Goal: Task Accomplishment & Management: Manage account settings

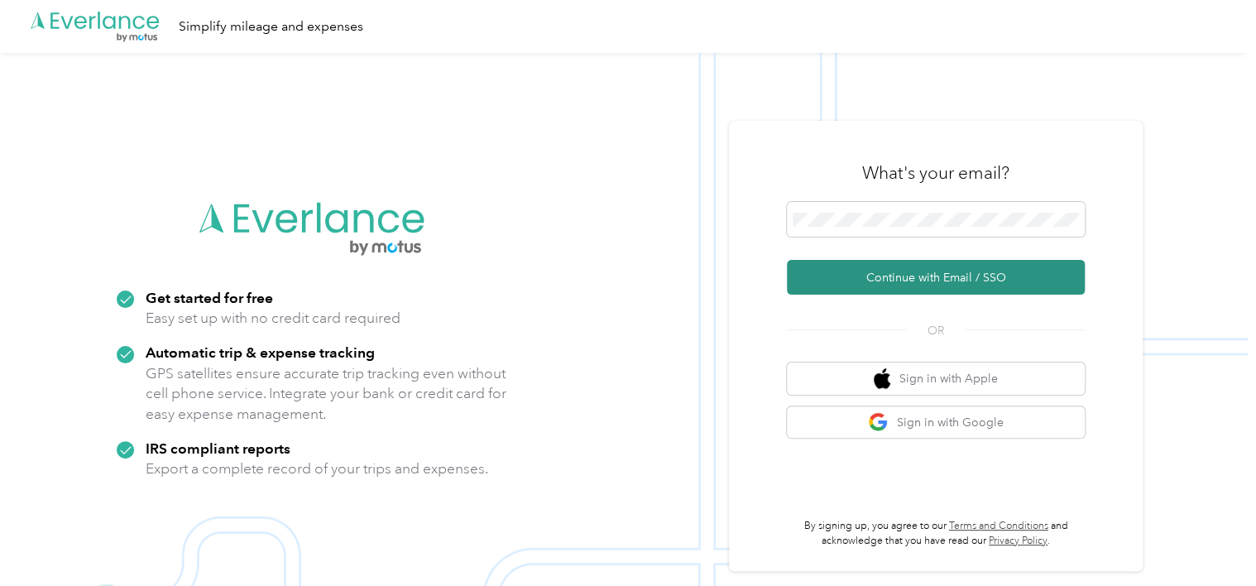
click at [940, 276] on button "Continue with Email / SSO" at bounding box center [936, 277] width 298 height 35
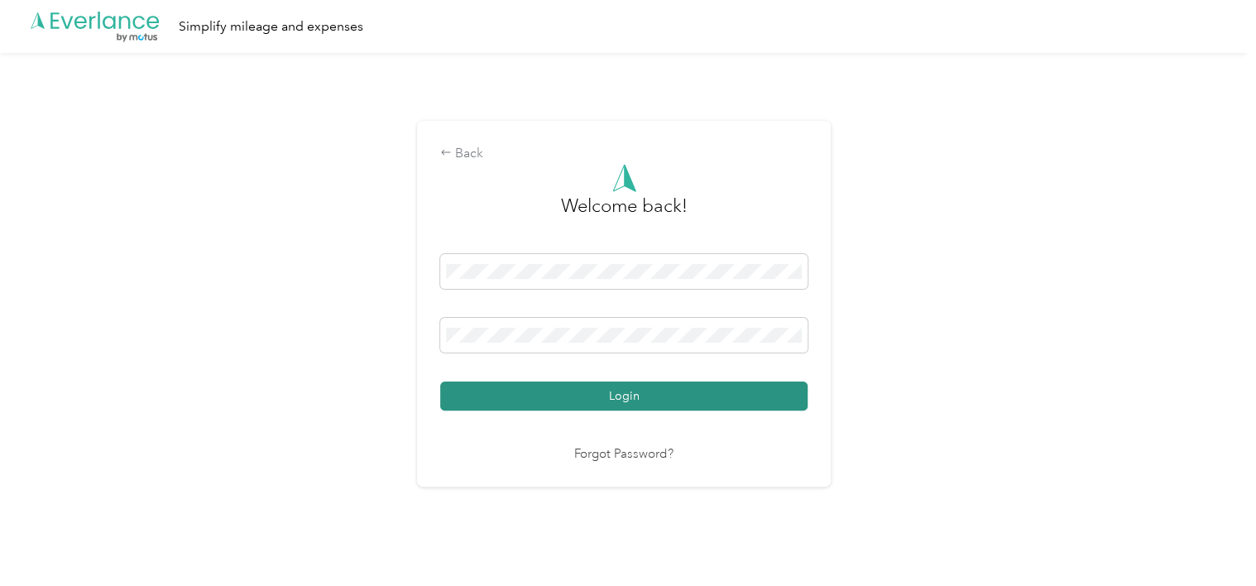
click at [634, 391] on button "Login" at bounding box center [623, 395] width 367 height 29
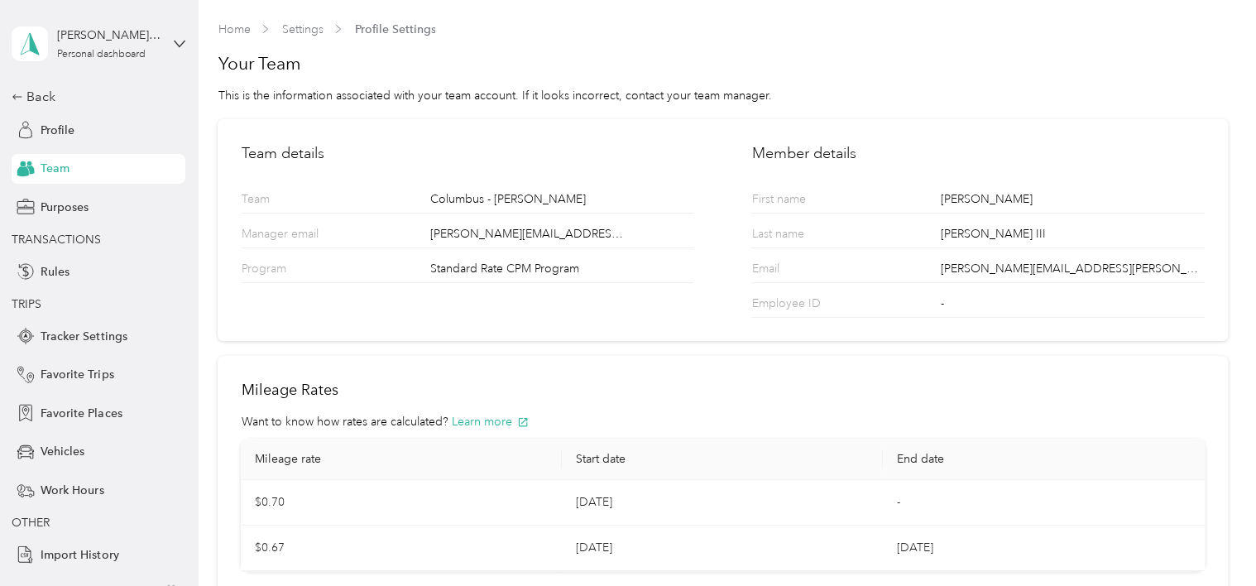
click at [32, 82] on div "[PERSON_NAME] III Personal dashboard Back Profile Team Purposes TRANSACTIONS Ru…" at bounding box center [99, 284] width 174 height 569
click at [32, 96] on div "Back" at bounding box center [95, 97] width 166 height 20
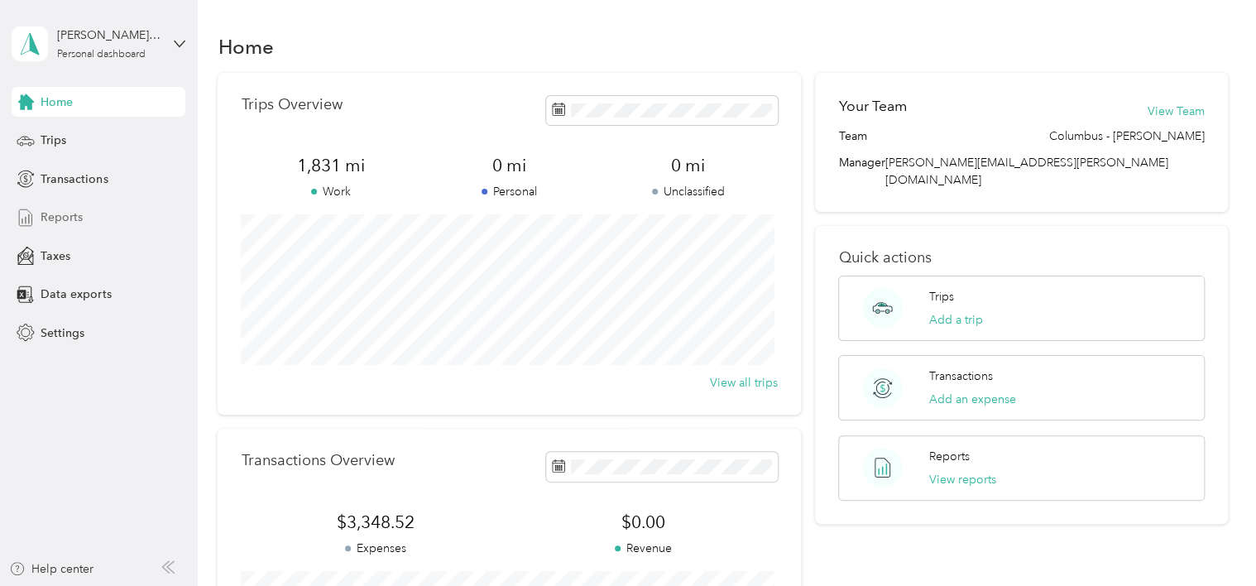
click at [66, 214] on span "Reports" at bounding box center [62, 217] width 42 height 17
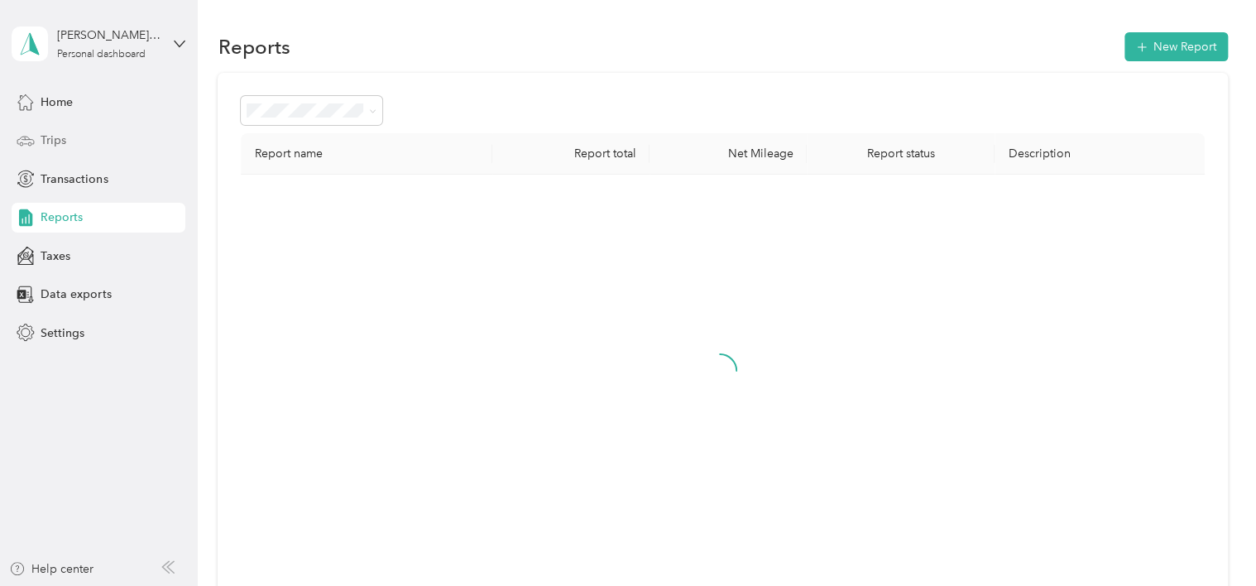
click at [53, 145] on span "Trips" at bounding box center [54, 140] width 26 height 17
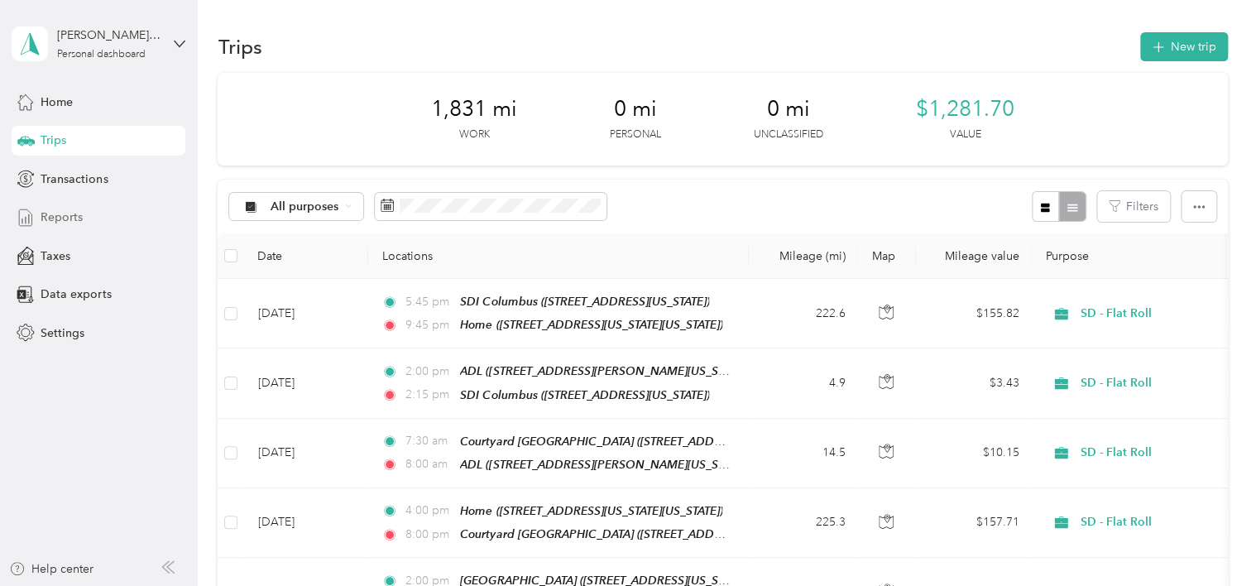
click at [66, 213] on span "Reports" at bounding box center [62, 217] width 42 height 17
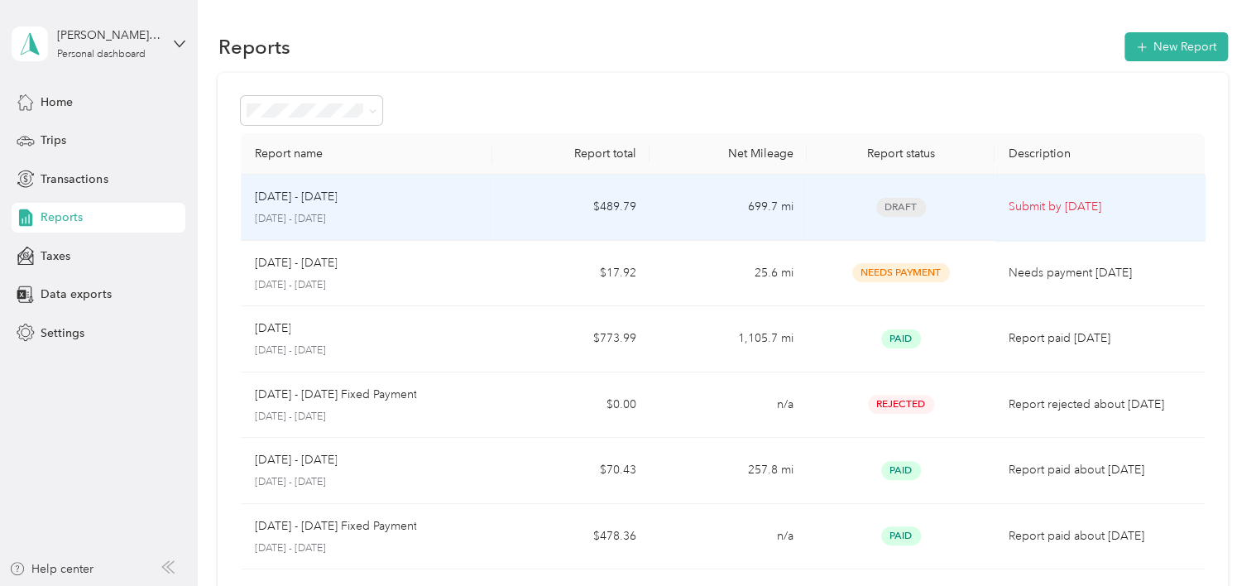
click at [588, 203] on td "$489.79" at bounding box center [570, 208] width 157 height 66
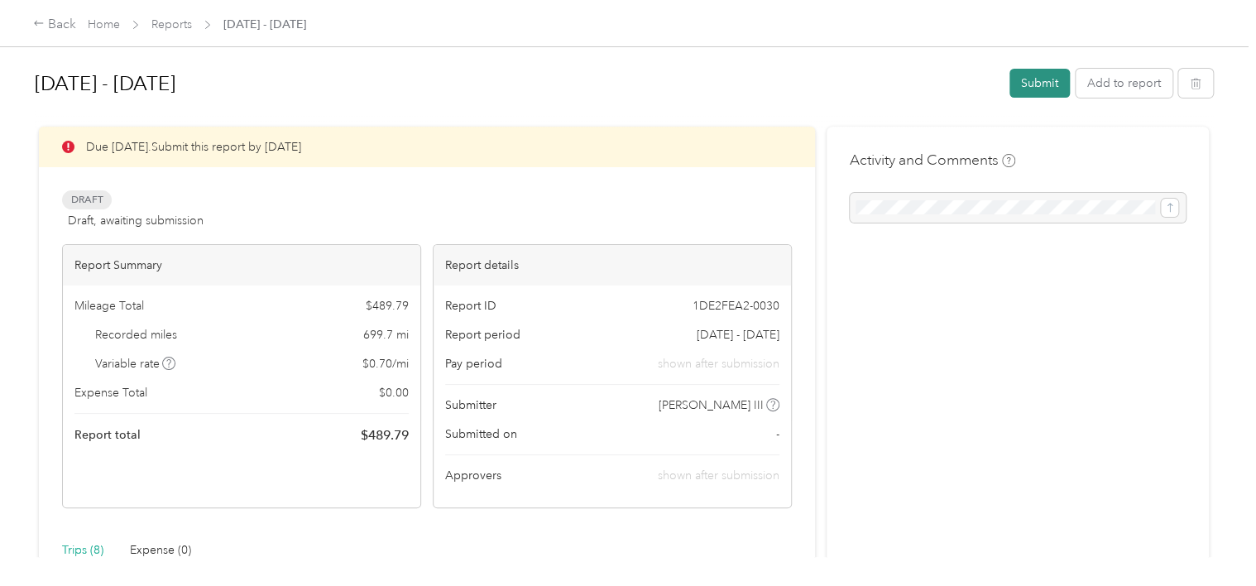
click at [1033, 83] on button "Submit" at bounding box center [1040, 83] width 60 height 29
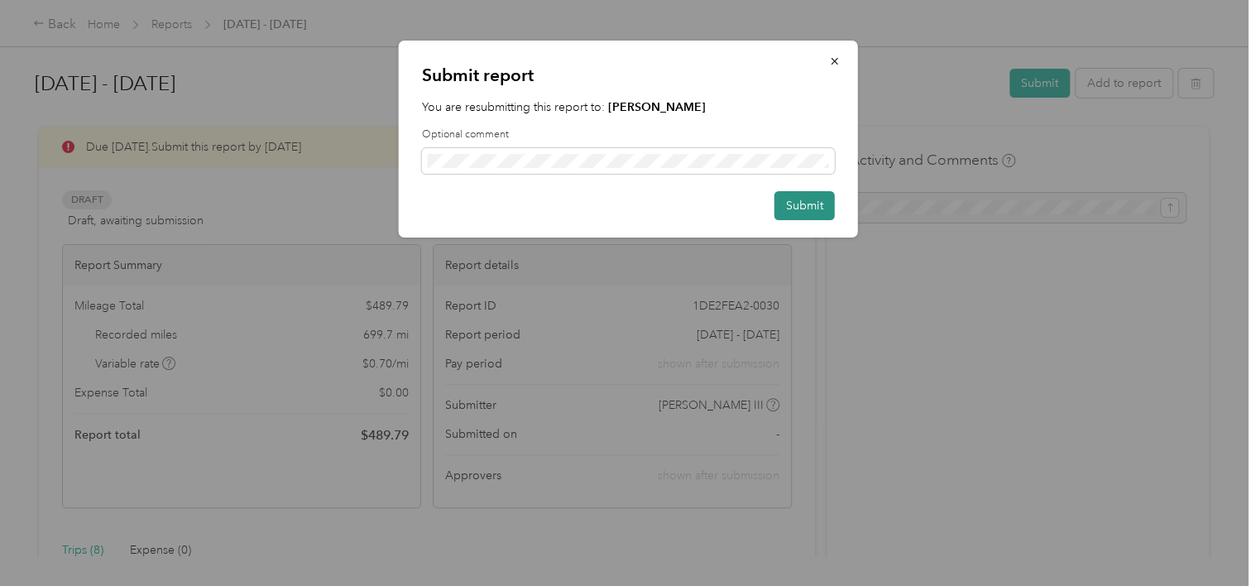
click at [782, 215] on button "Submit" at bounding box center [805, 205] width 60 height 29
